Goal: Transaction & Acquisition: Purchase product/service

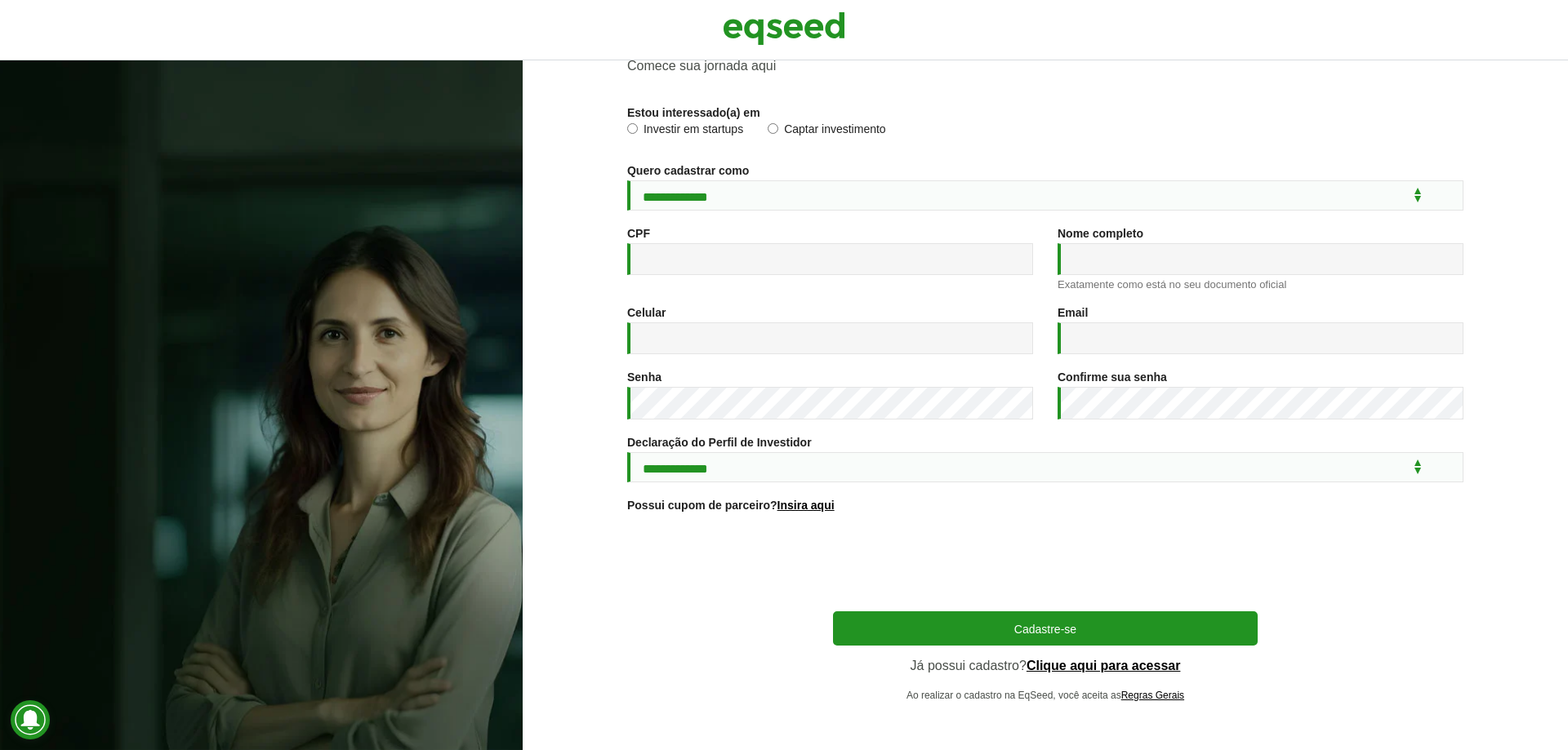
scroll to position [80, 0]
click at [1068, 661] on link "Clique aqui para acessar" at bounding box center [1103, 665] width 155 height 13
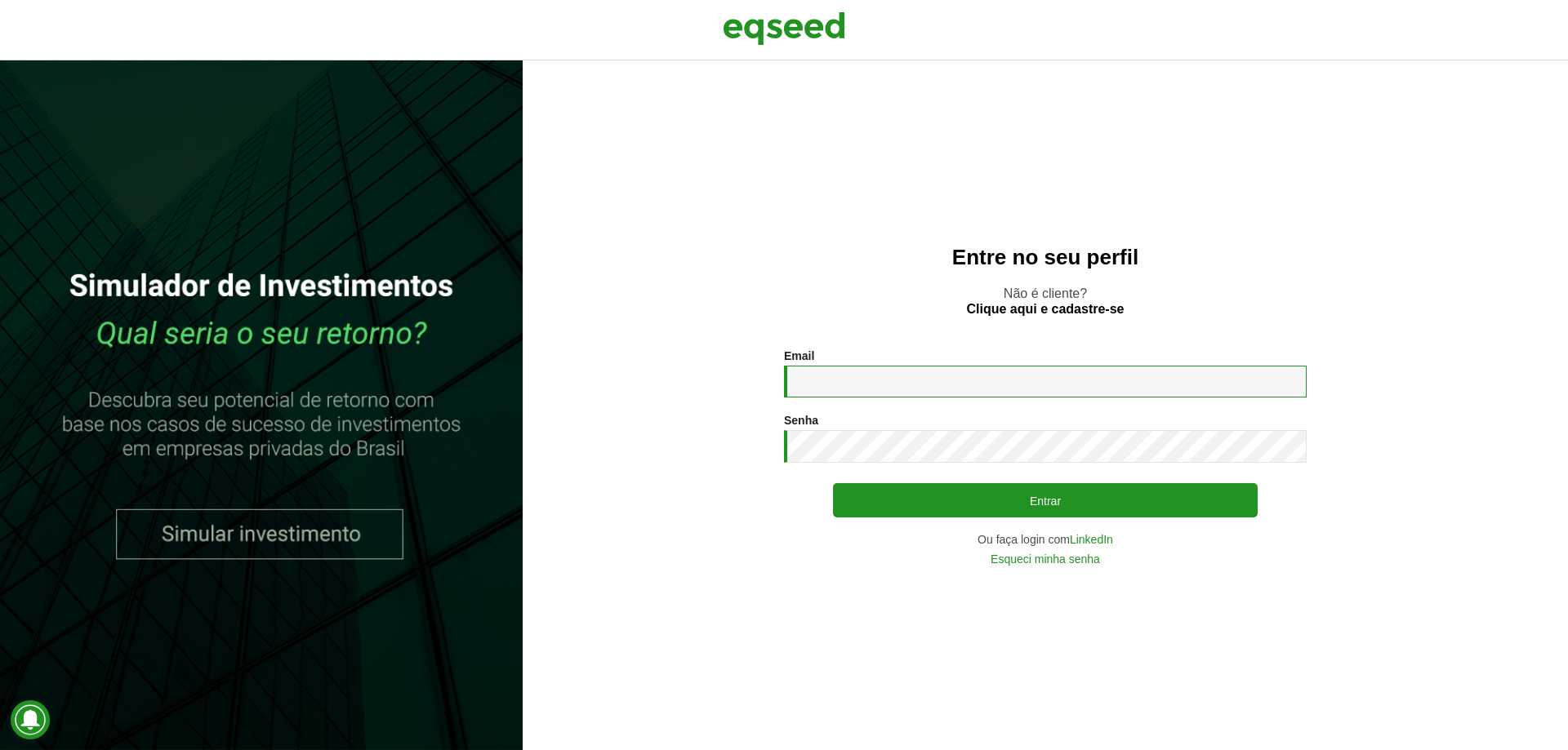
click at [868, 377] on input "Email *" at bounding box center [1045, 381] width 522 height 32
type input "**********"
click at [833, 483] on button "Entrar" at bounding box center [1045, 500] width 425 height 34
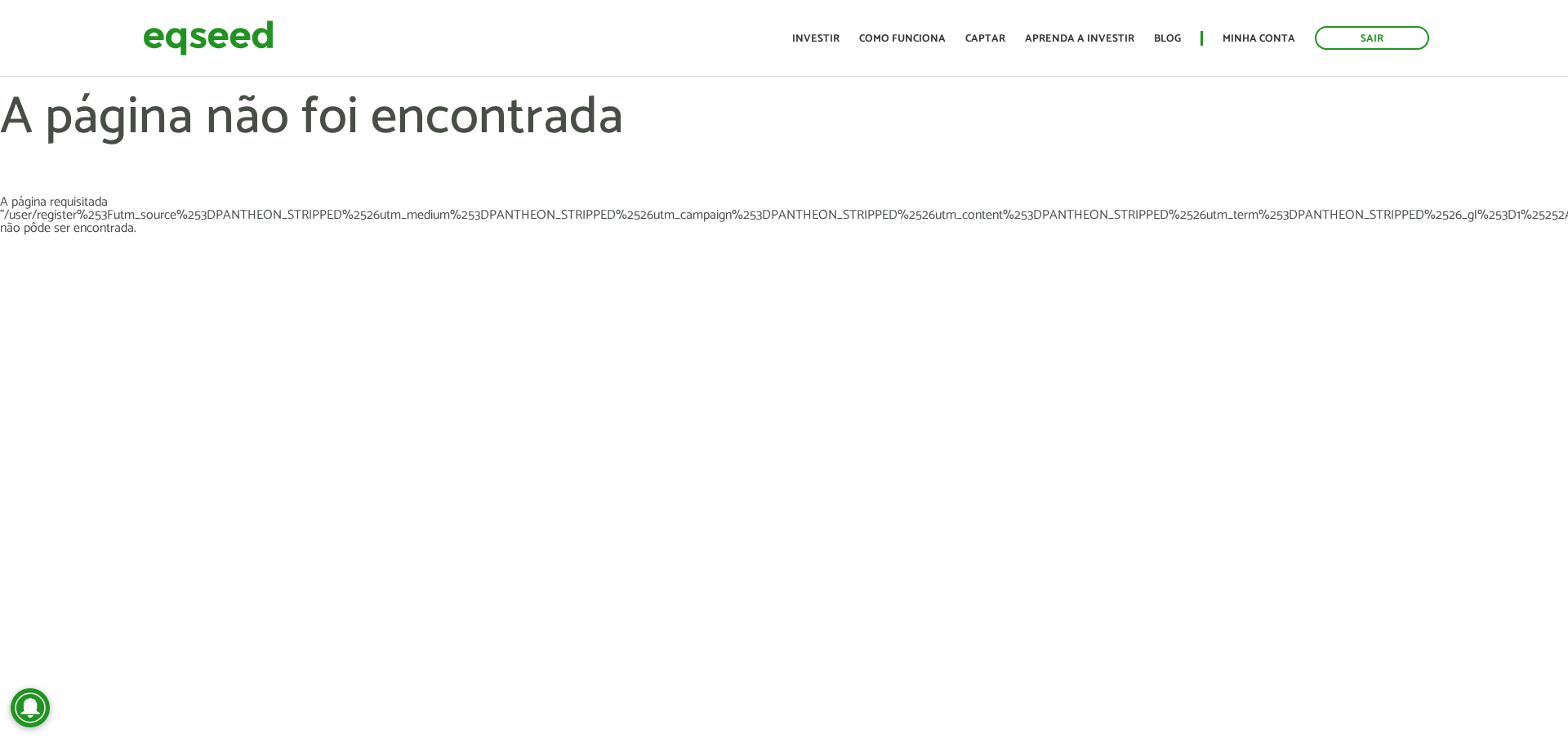
click at [1255, 24] on div "Toggle navigation Início Investir Como funciona Captar Aprenda a investir Blog …" at bounding box center [1110, 38] width 653 height 43
click at [1267, 44] on link "Minha conta" at bounding box center [1259, 38] width 73 height 11
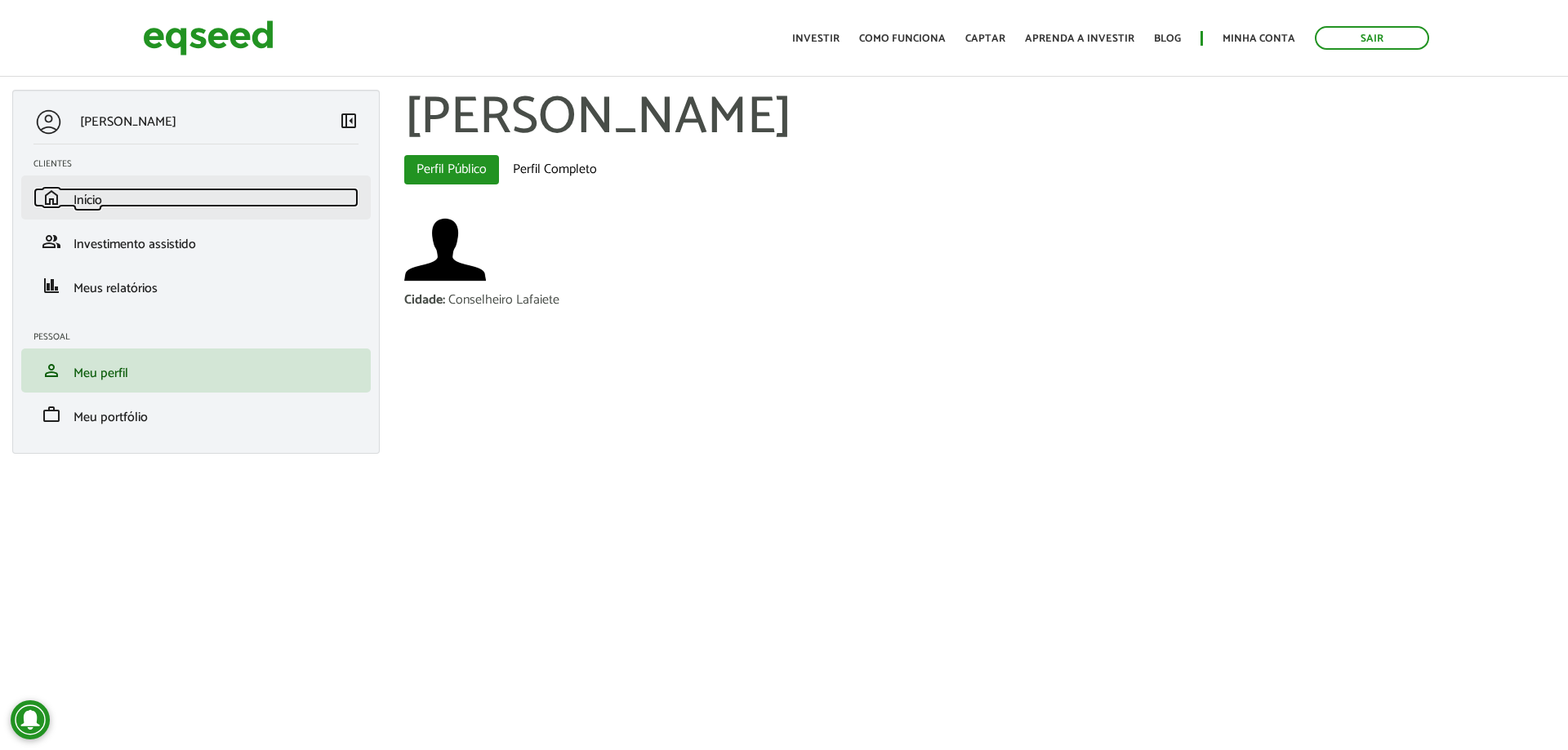
click at [79, 198] on span "Início" at bounding box center [88, 200] width 29 height 22
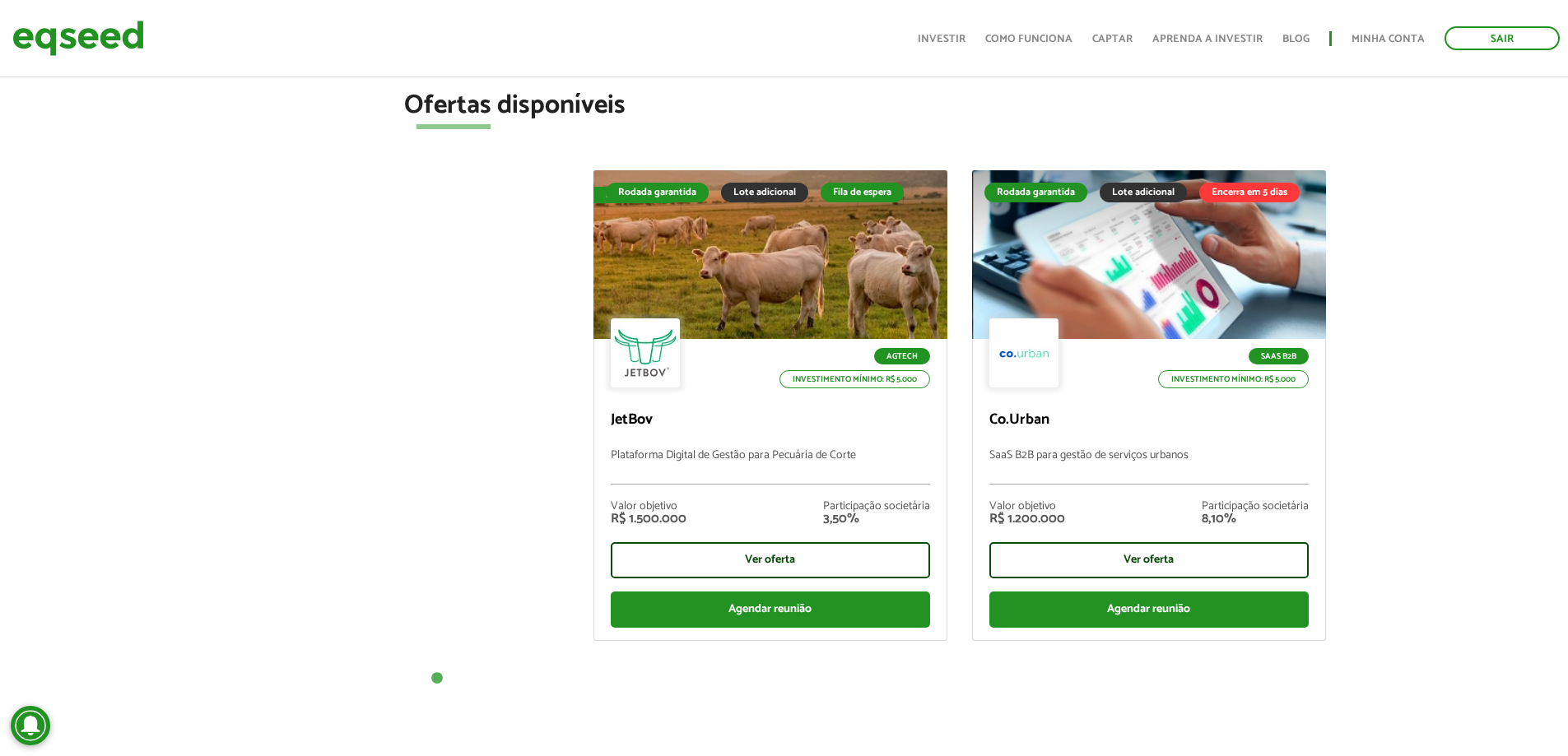
scroll to position [576, 0]
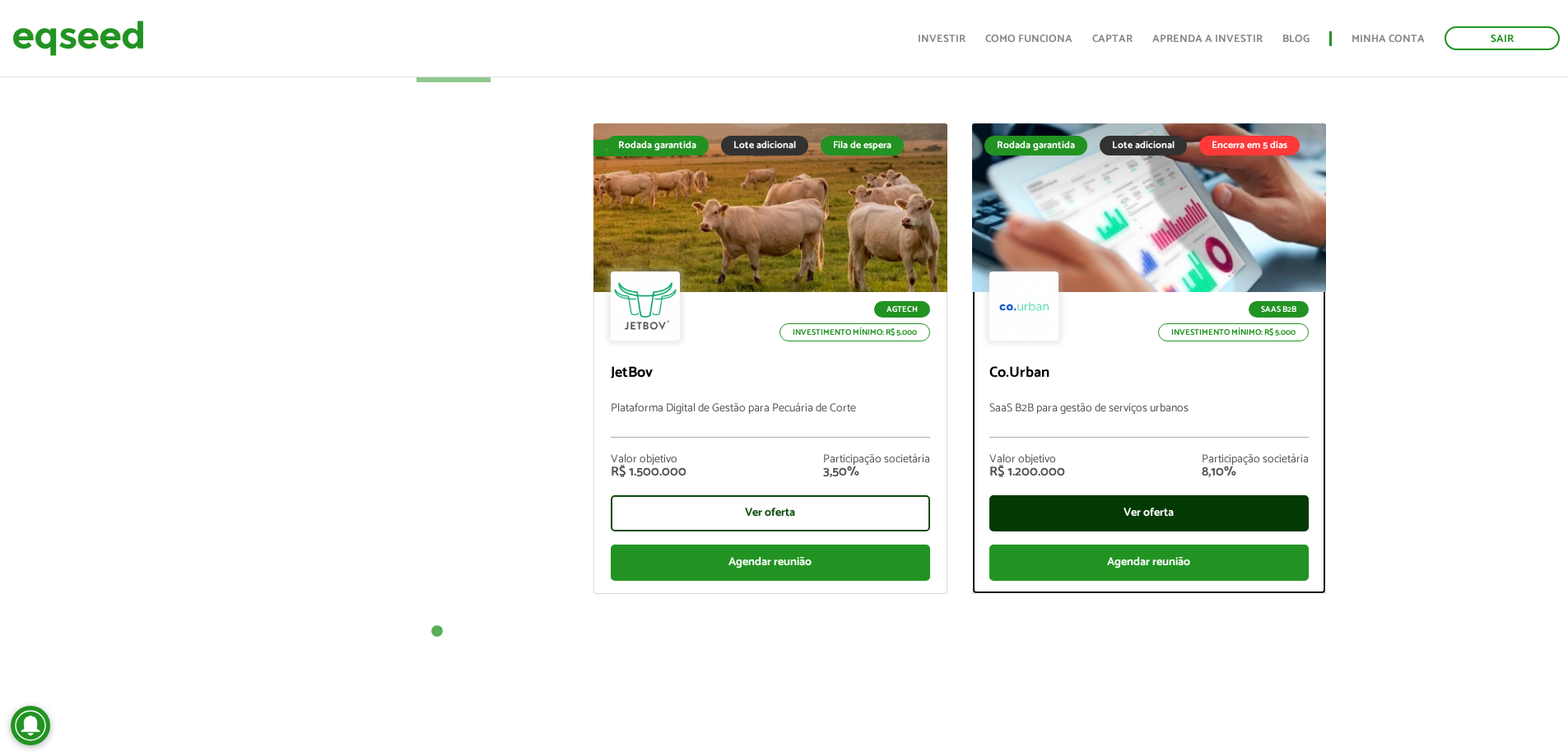
click at [1161, 512] on div "Ver oferta" at bounding box center [1149, 514] width 319 height 36
